Goal: Information Seeking & Learning: Learn about a topic

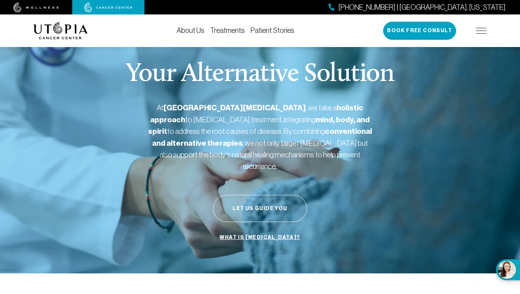
click at [484, 31] on img at bounding box center [481, 31] width 11 height 6
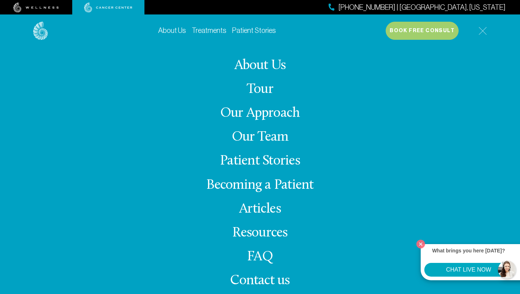
scroll to position [66, 0]
click at [275, 279] on span "Contact us" at bounding box center [260, 280] width 60 height 14
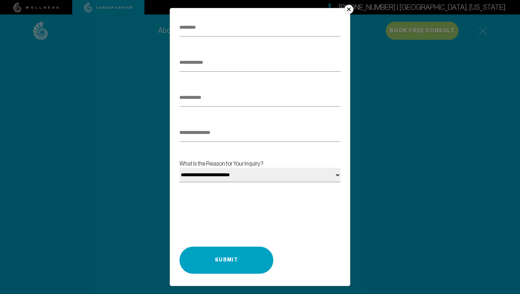
scroll to position [82, 0]
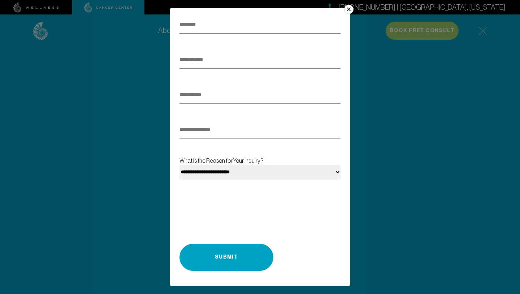
click at [285, 173] on select "**********" at bounding box center [259, 172] width 161 height 14
click at [349, 7] on button "×" at bounding box center [348, 9] width 9 height 9
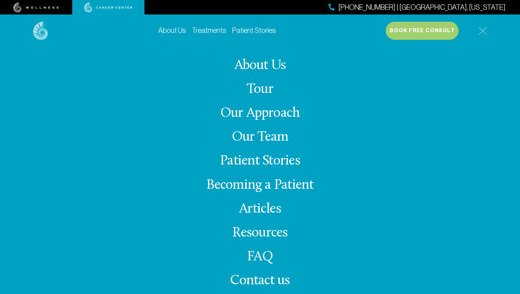
scroll to position [175, 0]
click at [486, 29] on img at bounding box center [482, 31] width 8 height 8
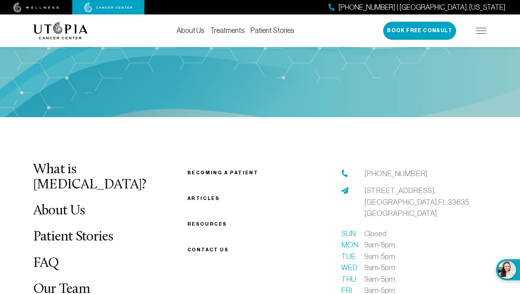
scroll to position [2720, 0]
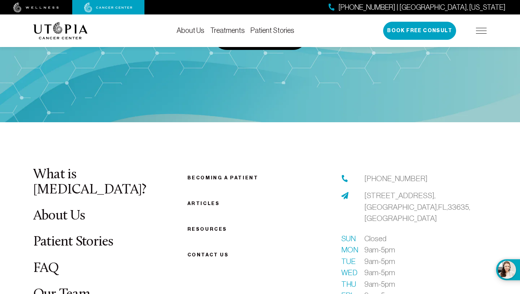
click at [45, 261] on link "FAQ" at bounding box center [46, 268] width 26 height 14
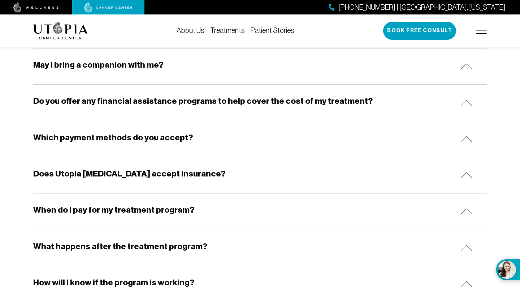
scroll to position [372, 0]
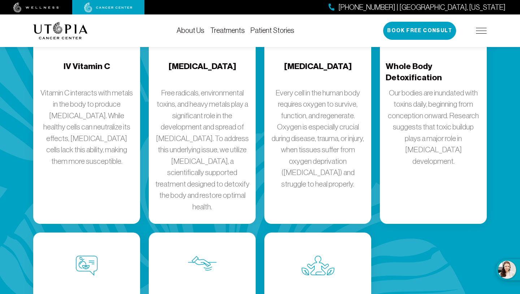
scroll to position [1056, 0]
